Goal: Task Accomplishment & Management: Manage account settings

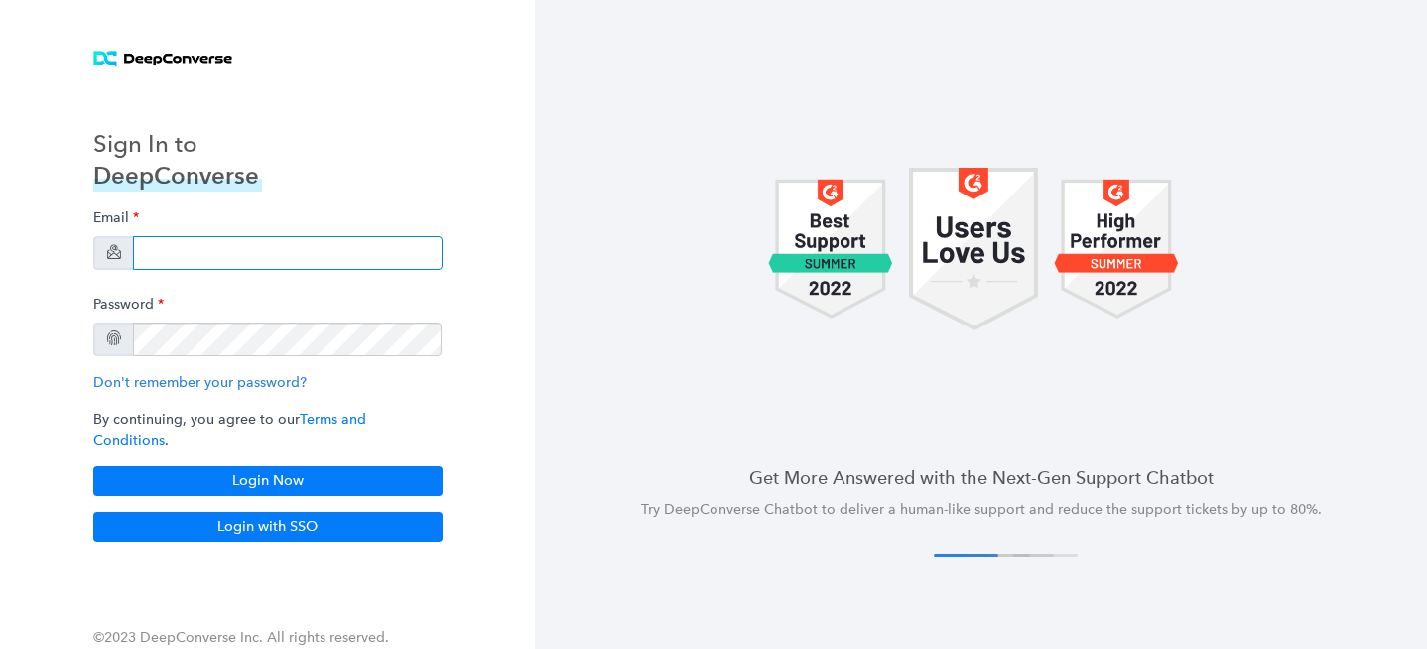
click at [265, 268] on input "email" at bounding box center [288, 253] width 310 height 34
type input "bryce.duzan+pd@siriusxm.com"
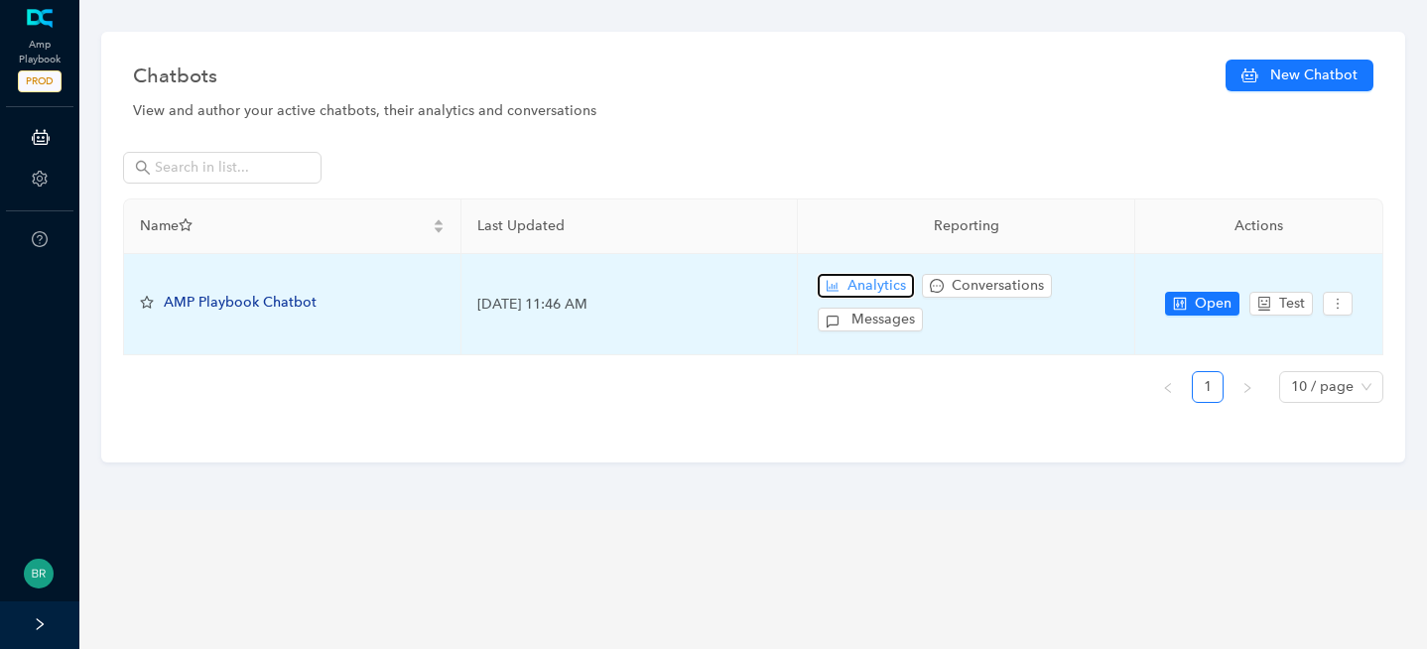
click at [874, 281] on span "Analytics" at bounding box center [876, 286] width 59 height 22
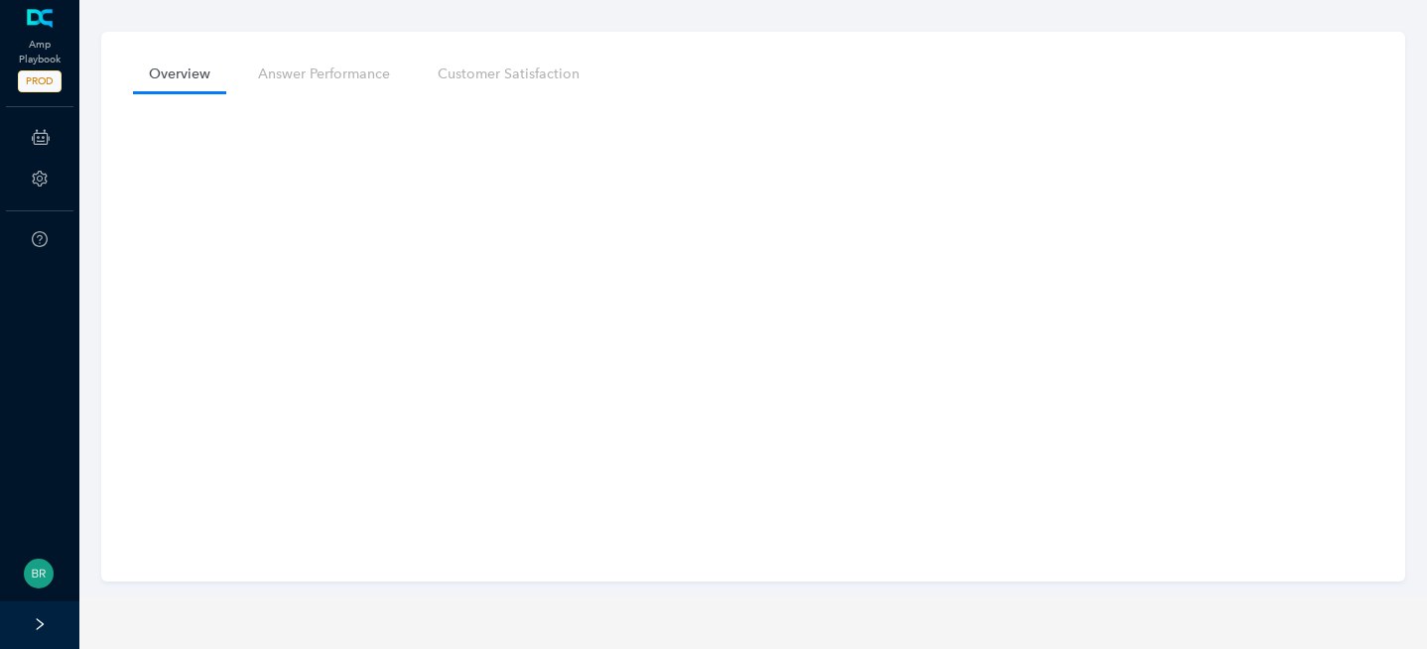
click at [35, 126] on icon at bounding box center [41, 137] width 18 height 40
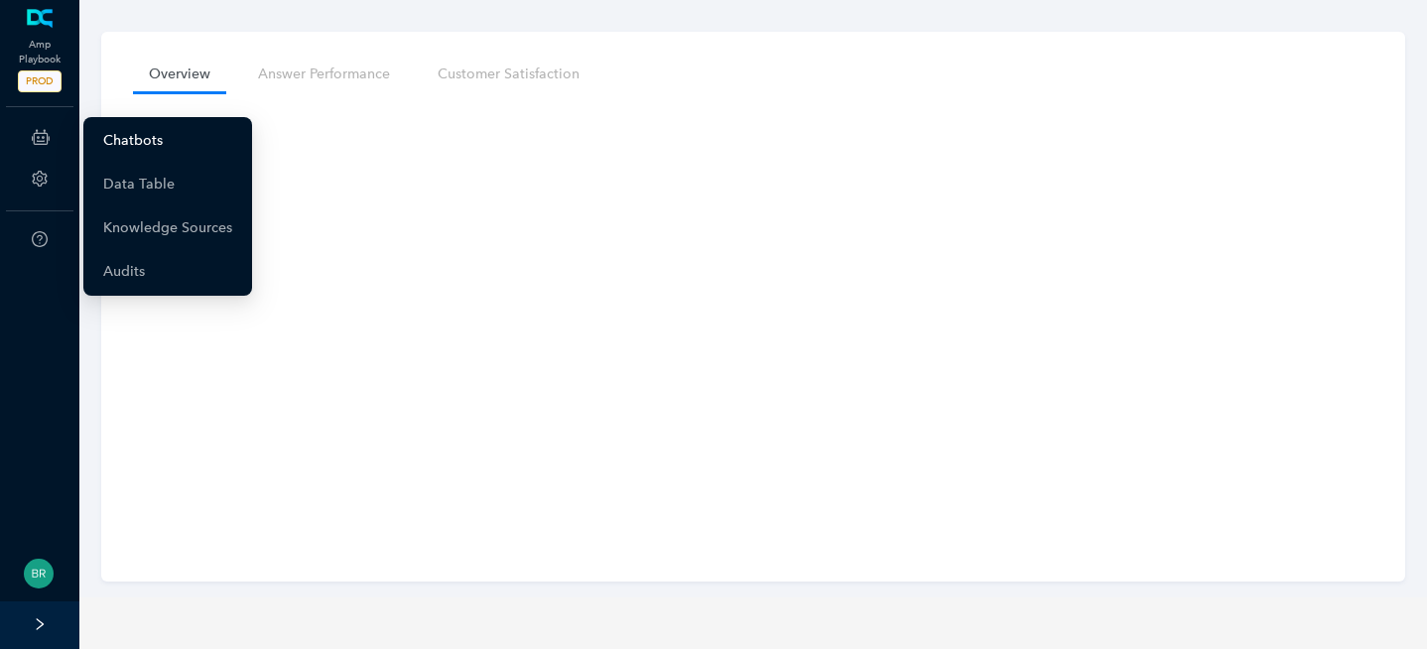
click at [146, 149] on link "Chatbots" at bounding box center [133, 141] width 60 height 40
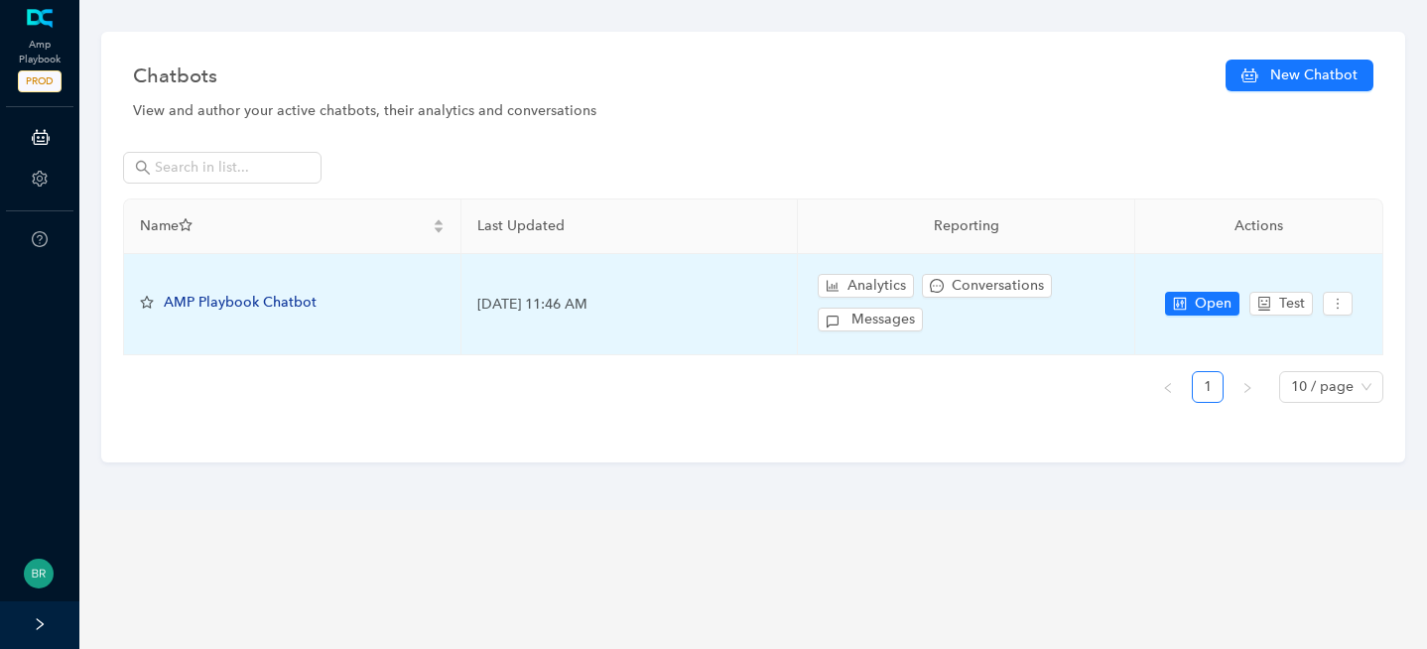
click at [278, 299] on span "AMP Playbook Chatbot" at bounding box center [240, 302] width 153 height 17
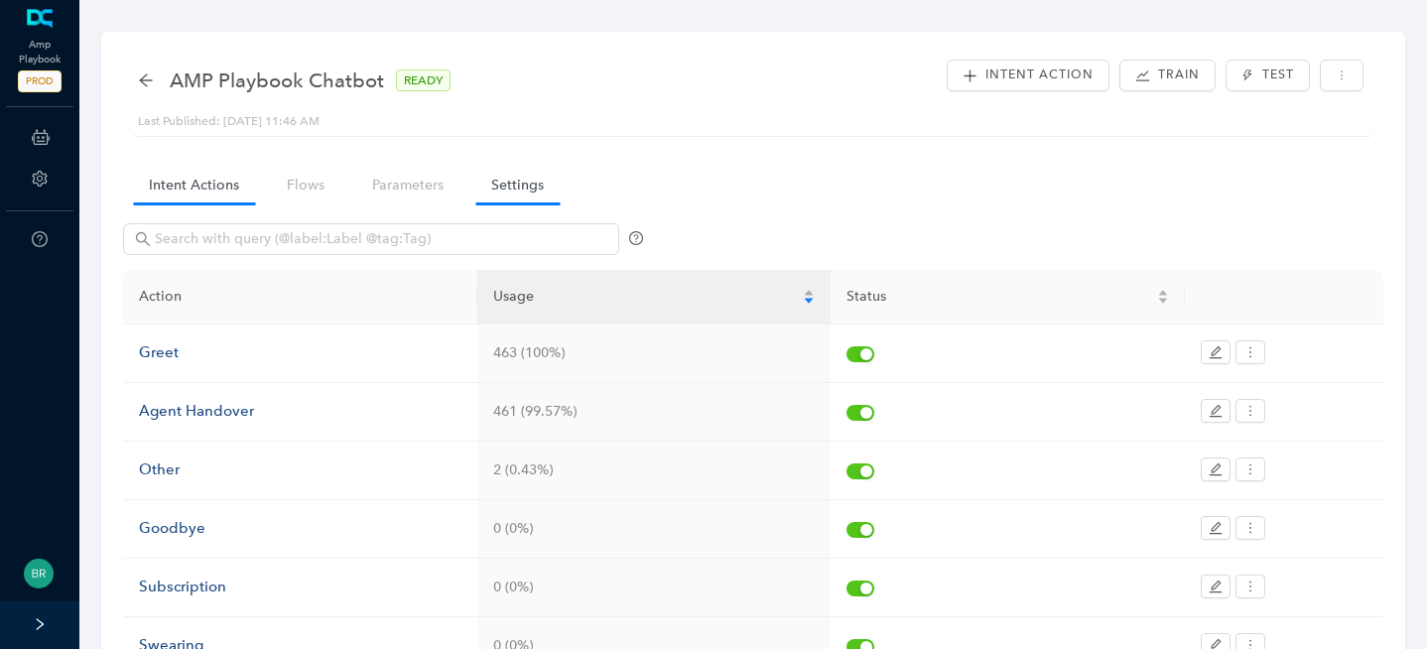
click at [512, 174] on link "Settings" at bounding box center [517, 185] width 84 height 37
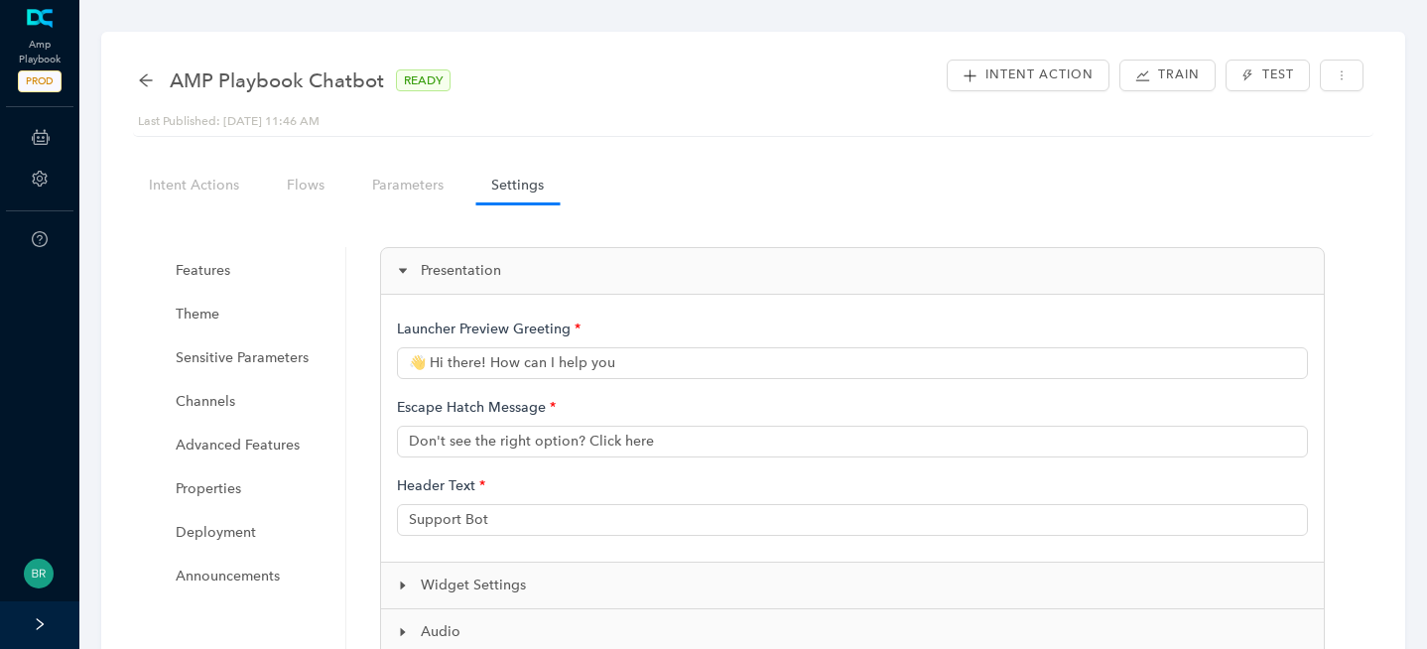
type input "Hi there! How can I help you?"
type input "This isn't helpful"
type input "AMP Support"
click at [234, 576] on span "Announcements" at bounding box center [251, 577] width 150 height 40
